Goal: Check status: Check status

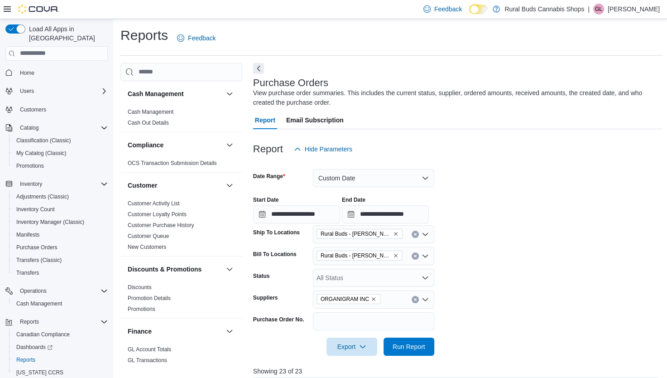
scroll to position [317, 0]
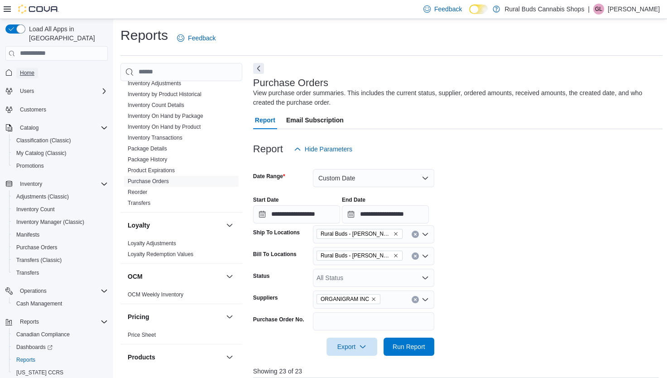
click at [31, 69] on span "Home" at bounding box center [27, 72] width 14 height 7
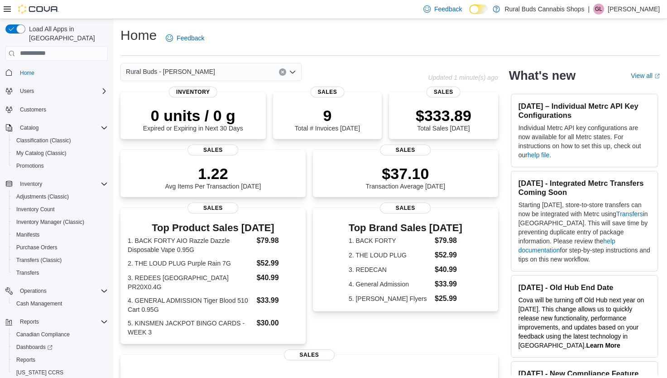
click at [292, 72] on icon "Open list of options" at bounding box center [292, 71] width 5 height 3
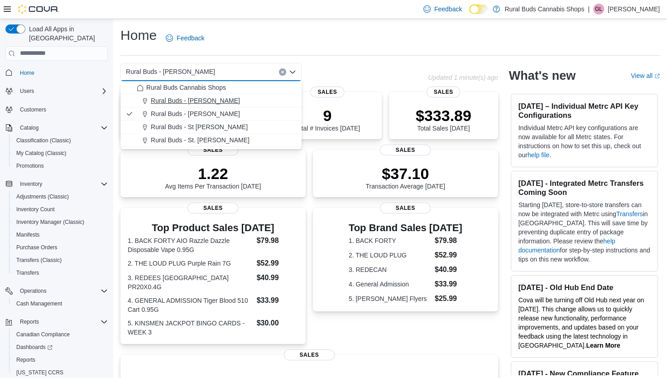
click at [207, 100] on span "Rural Buds - [PERSON_NAME]" at bounding box center [195, 100] width 89 height 9
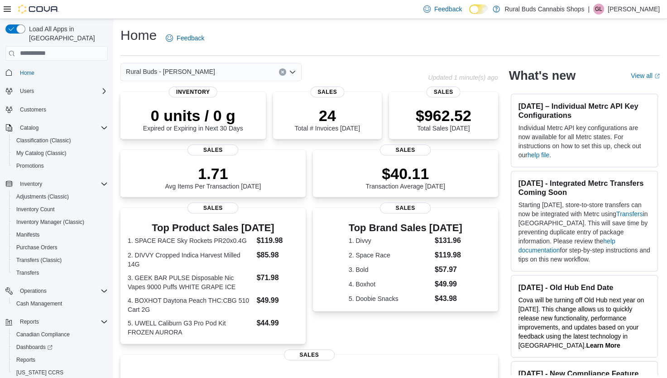
click at [293, 73] on icon "Open list of options" at bounding box center [292, 71] width 5 height 3
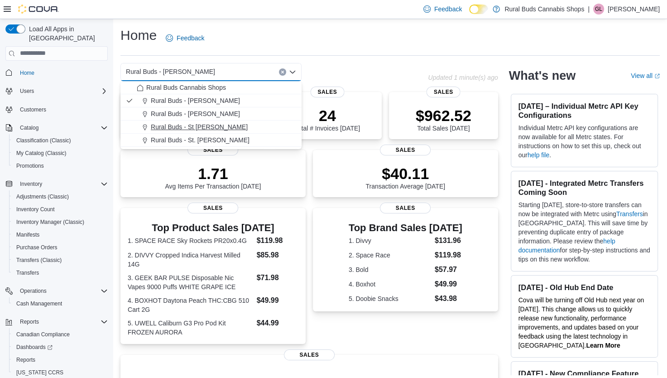
click at [199, 127] on span "Rural Buds - St [PERSON_NAME]" at bounding box center [199, 126] width 97 height 9
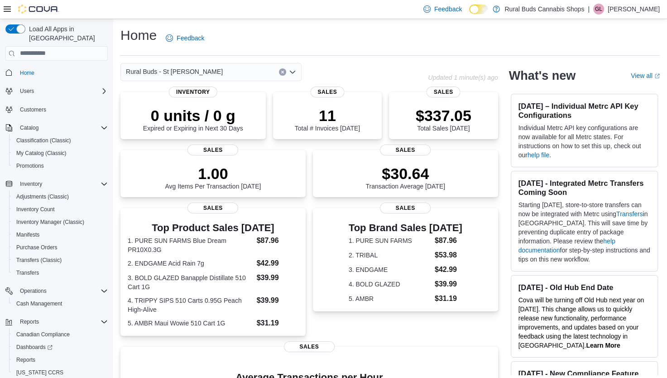
click at [290, 73] on icon "Open list of options" at bounding box center [292, 71] width 7 height 7
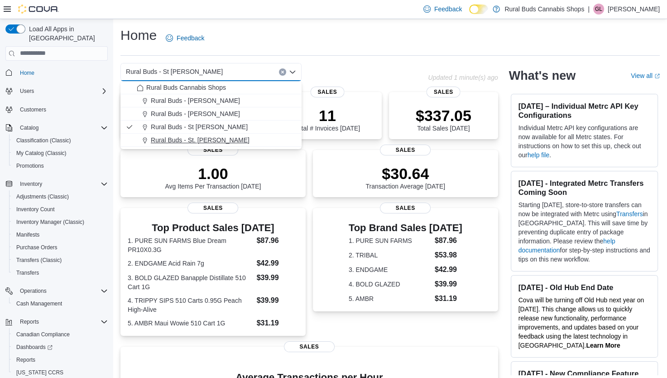
click at [209, 140] on span "Rural Buds - St. [PERSON_NAME]" at bounding box center [200, 139] width 99 height 9
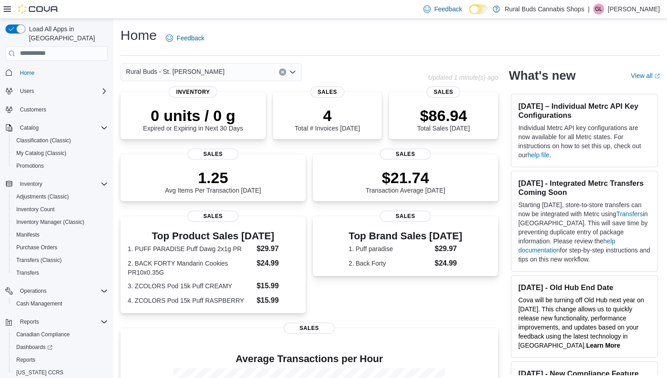
click at [293, 72] on icon "Open list of options" at bounding box center [292, 71] width 7 height 7
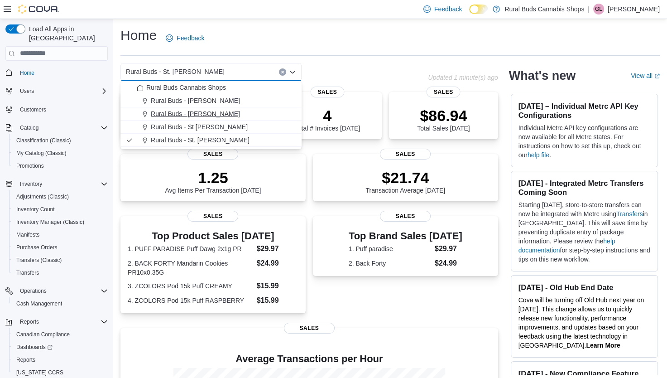
click at [191, 112] on span "Rural Buds - [PERSON_NAME]" at bounding box center [195, 113] width 89 height 9
